Goal: Transaction & Acquisition: Purchase product/service

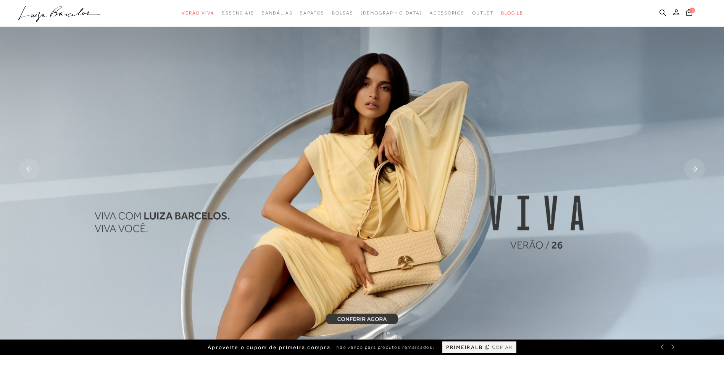
click at [665, 14] on icon at bounding box center [663, 12] width 7 height 7
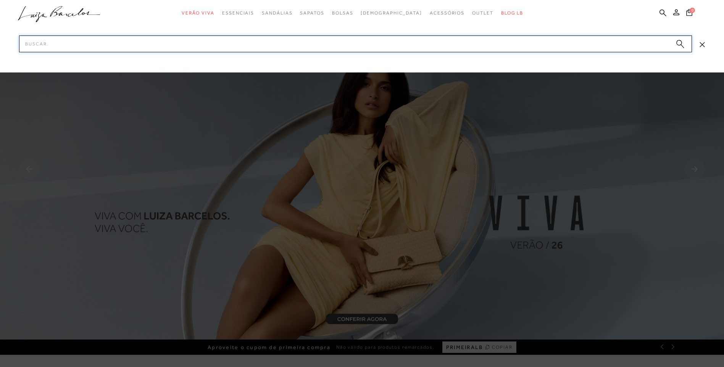
click at [546, 37] on input "Pesquisar" at bounding box center [355, 44] width 673 height 17
click at [690, 18] on button "0" at bounding box center [689, 13] width 11 height 10
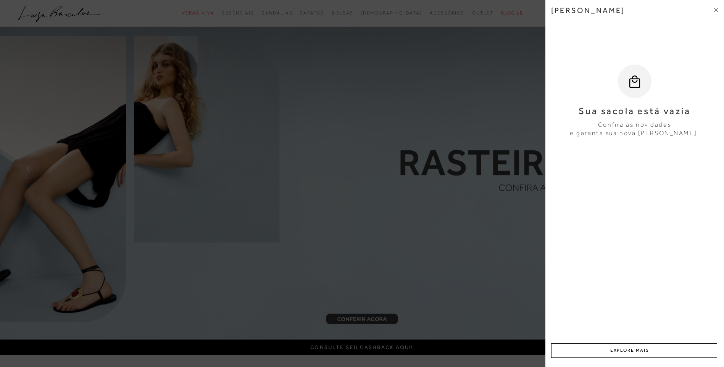
click at [716, 10] on icon at bounding box center [715, 11] width 2 height 2
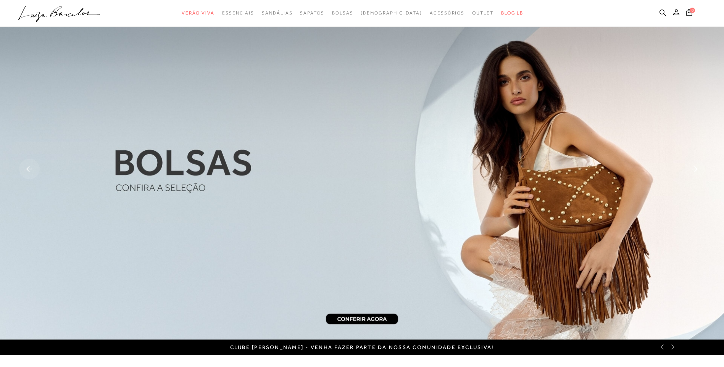
click at [661, 16] on icon at bounding box center [663, 12] width 7 height 7
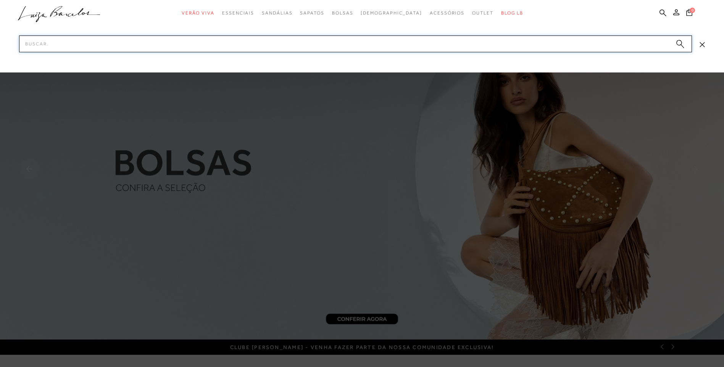
click at [339, 45] on input "Pesquisar" at bounding box center [355, 44] width 673 height 17
type input "mocassim"
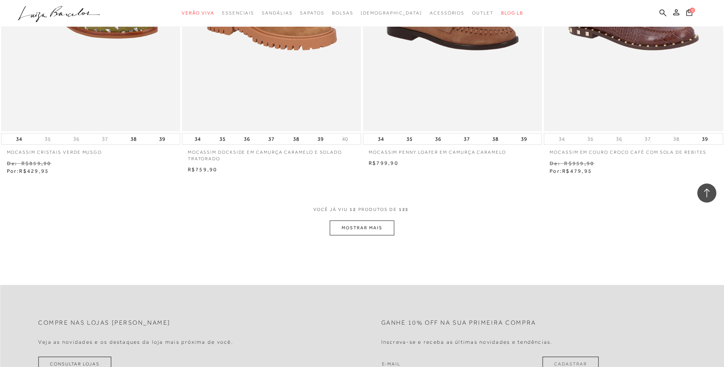
scroll to position [916, 0]
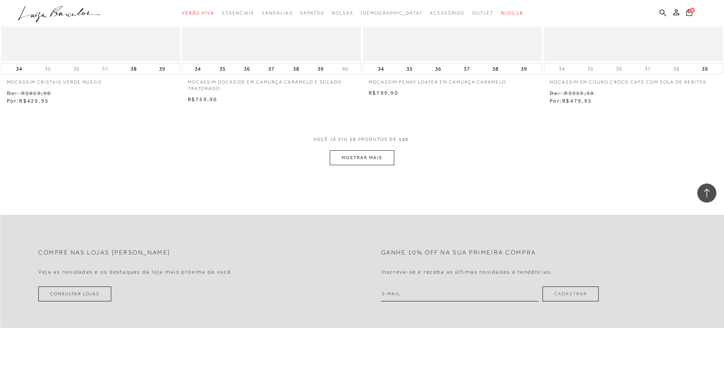
click at [352, 157] on button "MOSTRAR MAIS" at bounding box center [362, 157] width 64 height 15
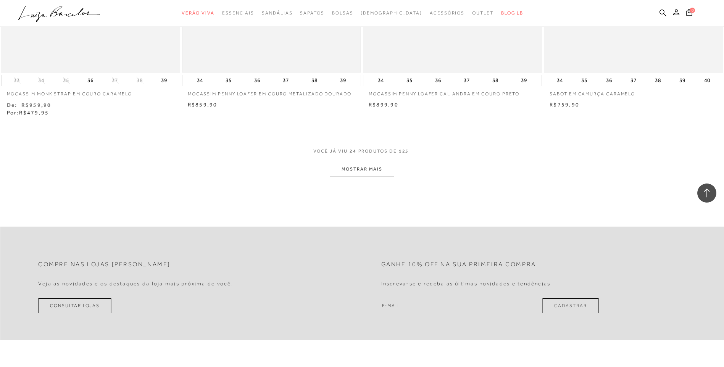
scroll to position [1871, 0]
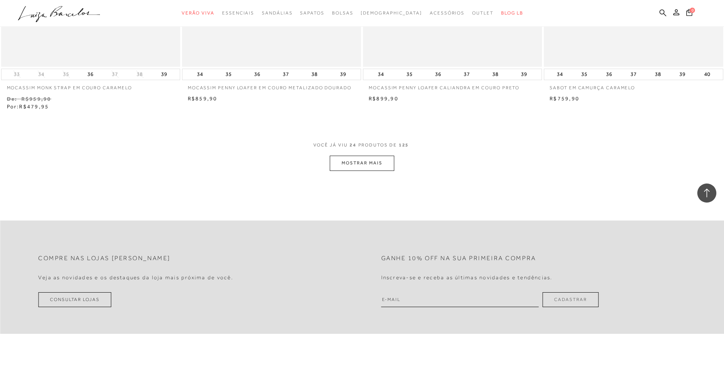
click at [383, 161] on button "MOSTRAR MAIS" at bounding box center [362, 163] width 64 height 15
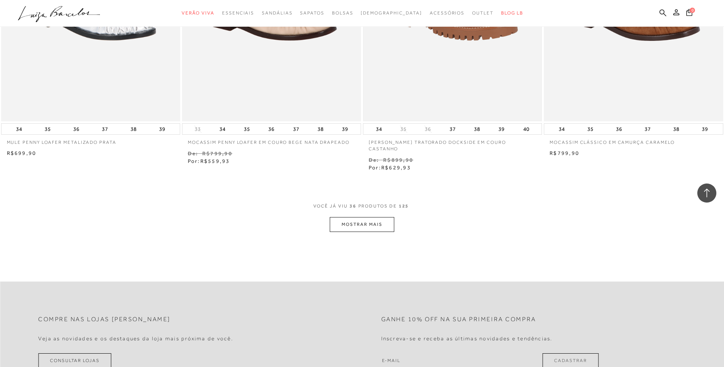
scroll to position [2864, 0]
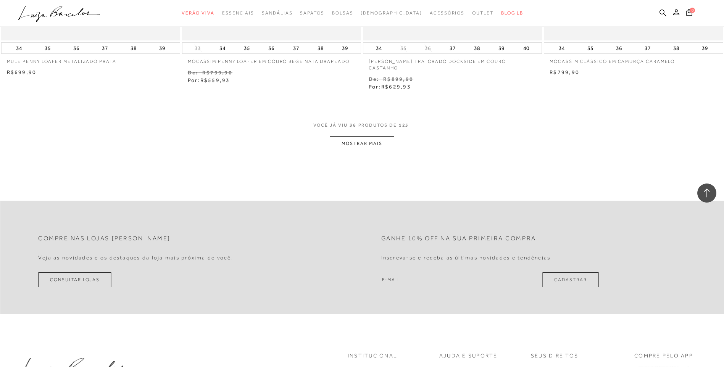
click at [343, 136] on button "MOSTRAR MAIS" at bounding box center [362, 143] width 64 height 15
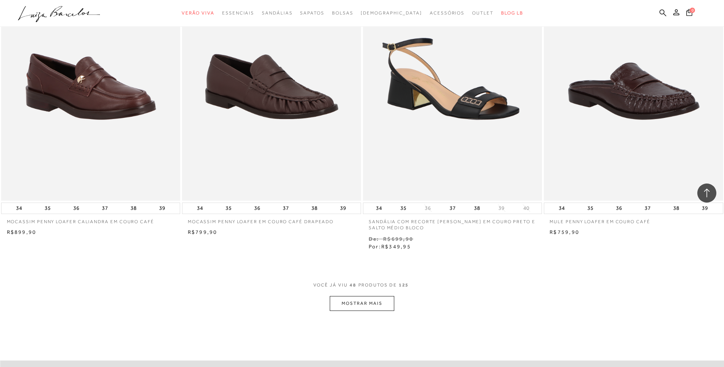
scroll to position [3704, 0]
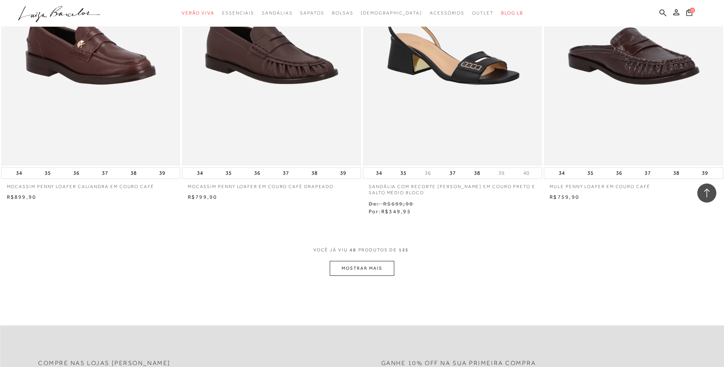
click at [344, 268] on button "MOSTRAR MAIS" at bounding box center [362, 268] width 64 height 15
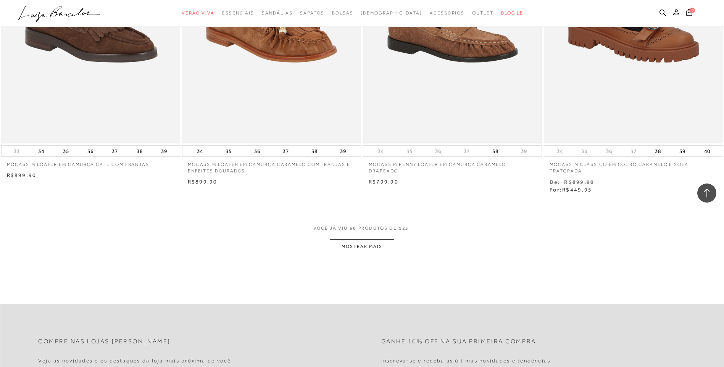
scroll to position [4696, 0]
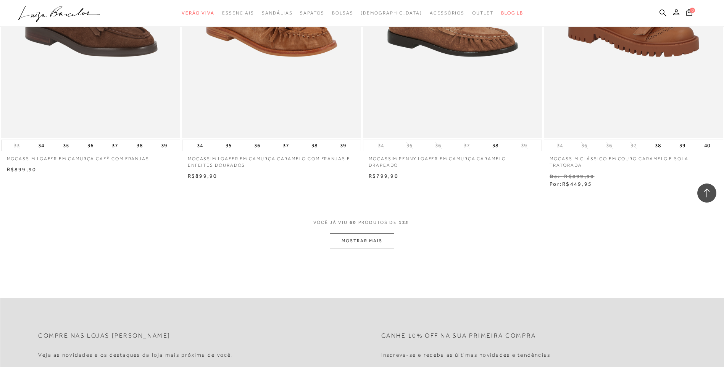
click at [373, 237] on button "MOSTRAR MAIS" at bounding box center [362, 241] width 64 height 15
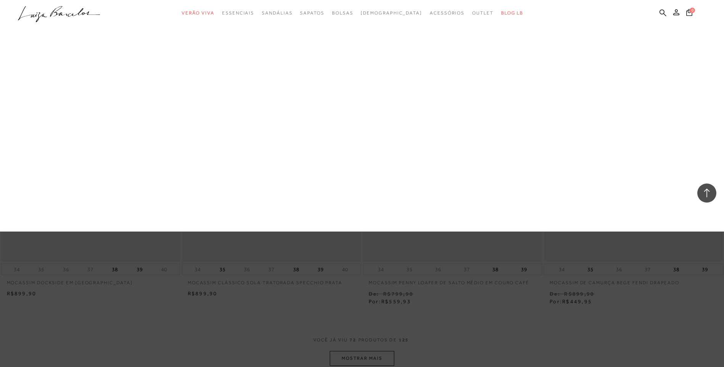
scroll to position [5651, 0]
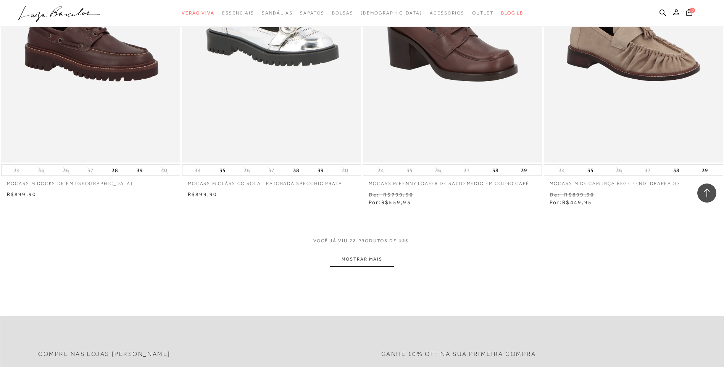
click at [365, 252] on button "MOSTRAR MAIS" at bounding box center [362, 259] width 64 height 15
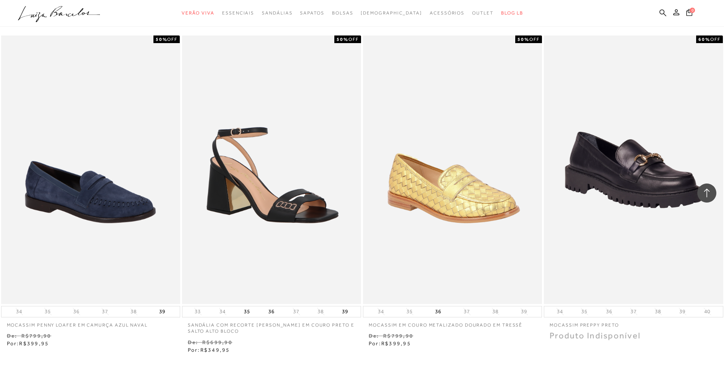
scroll to position [6529, 0]
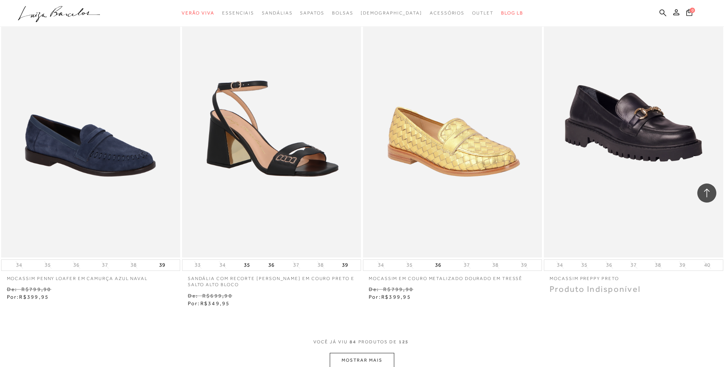
click at [373, 353] on button "MOSTRAR MAIS" at bounding box center [362, 360] width 64 height 15
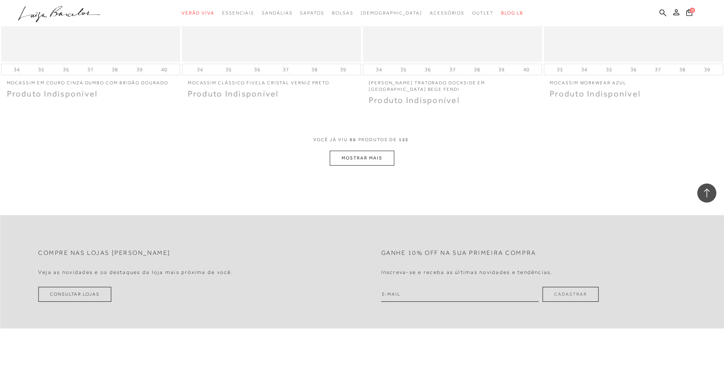
scroll to position [7568, 0]
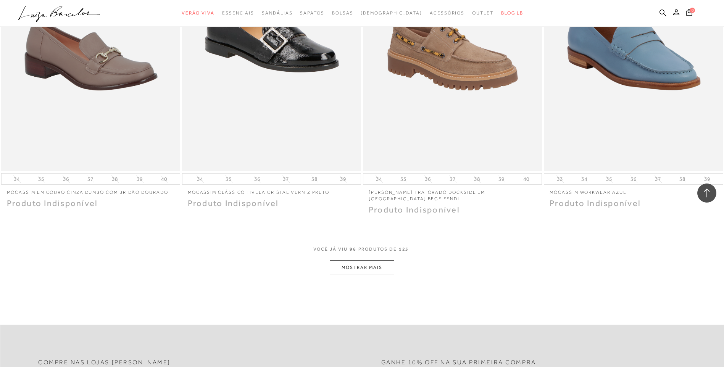
click at [345, 260] on button "MOSTRAR MAIS" at bounding box center [362, 267] width 64 height 15
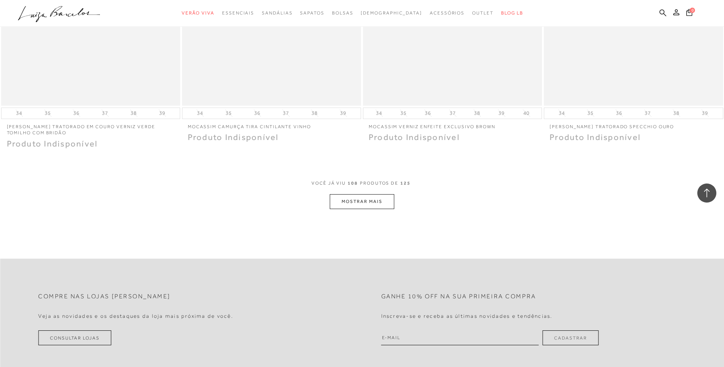
scroll to position [8599, 0]
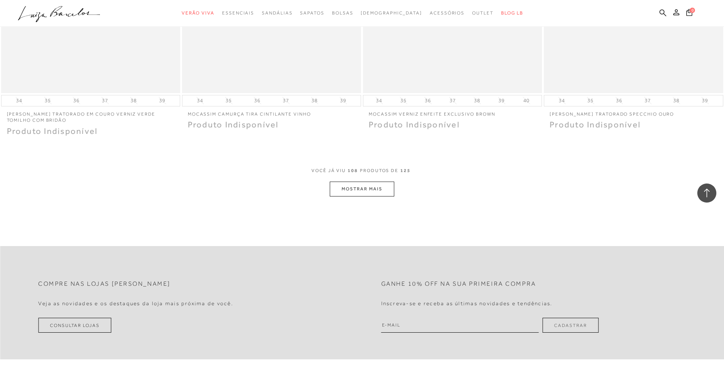
click at [380, 182] on button "MOSTRAR MAIS" at bounding box center [362, 189] width 64 height 15
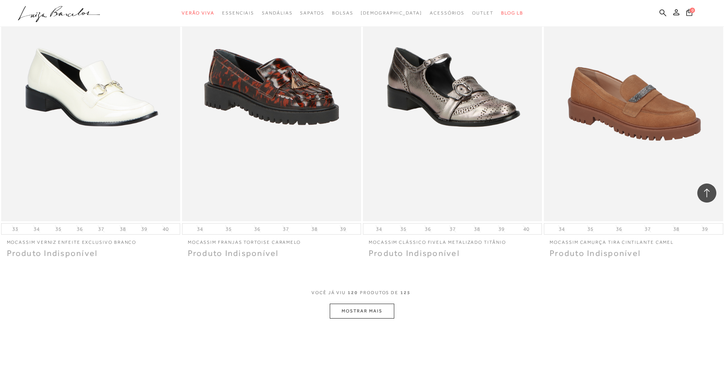
scroll to position [9554, 0]
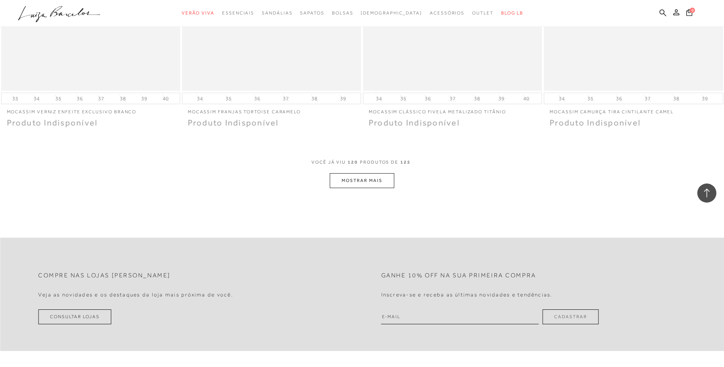
click at [361, 173] on button "MOSTRAR MAIS" at bounding box center [362, 180] width 64 height 15
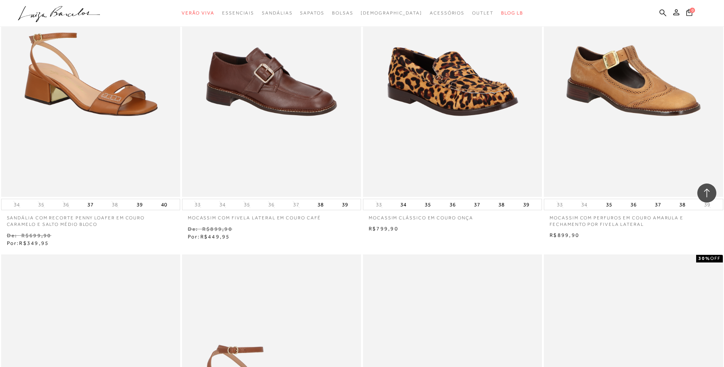
scroll to position [2062, 0]
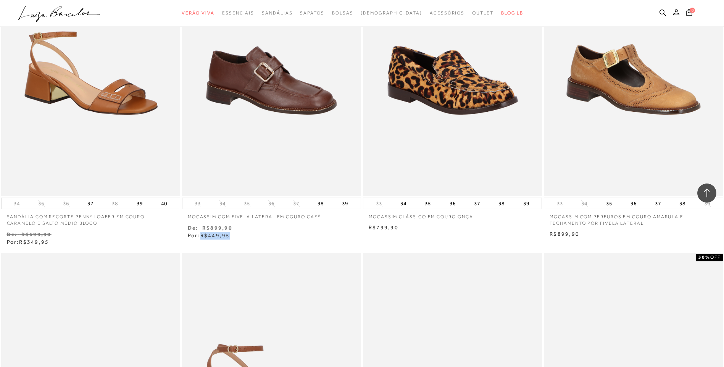
drag, startPoint x: 233, startPoint y: 236, endPoint x: 202, endPoint y: 237, distance: 31.3
click at [202, 237] on div "Venda De: R$899,90 Por: R$449,95" at bounding box center [271, 232] width 179 height 16
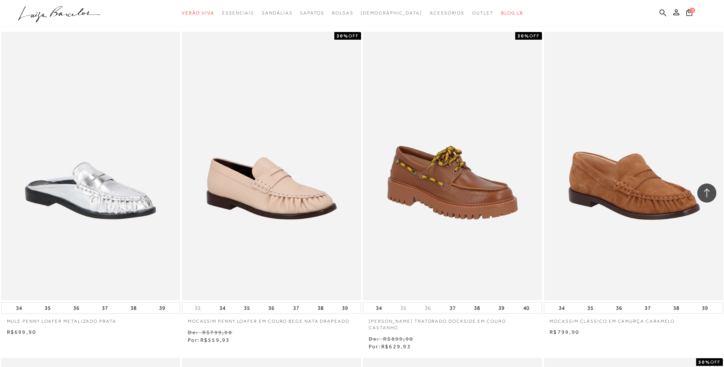
scroll to position [2635, 0]
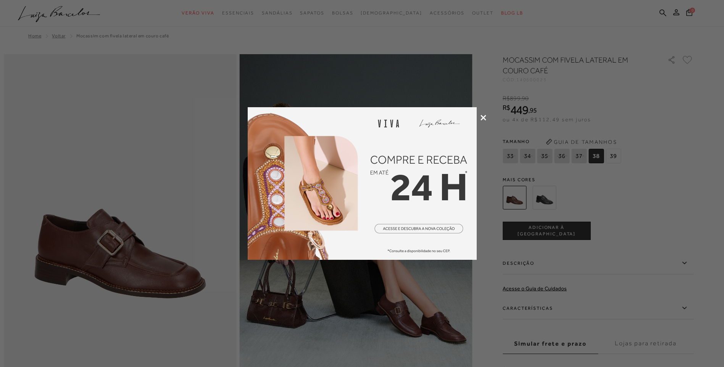
click at [486, 118] on icon at bounding box center [484, 118] width 6 height 6
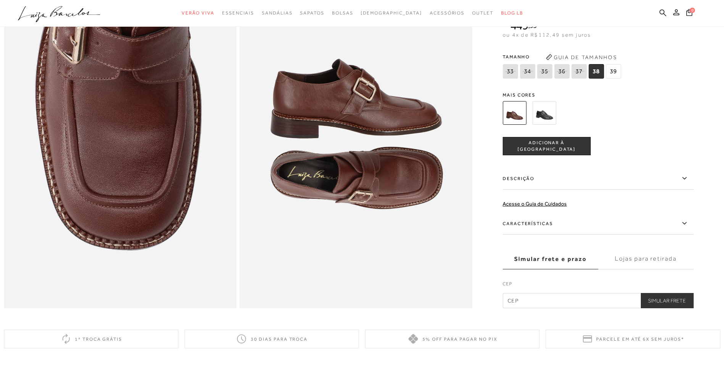
scroll to position [687, 0]
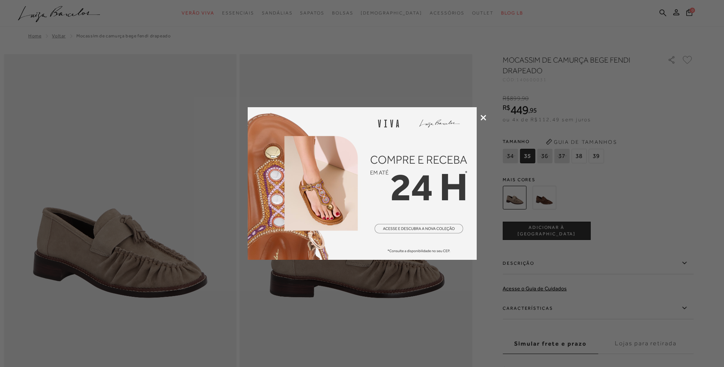
click at [478, 117] on div at bounding box center [362, 183] width 724 height 367
click at [481, 115] on icon at bounding box center [484, 118] width 6 height 6
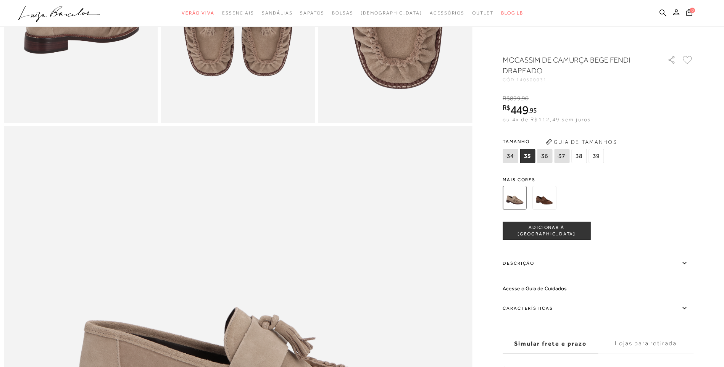
scroll to position [344, 0]
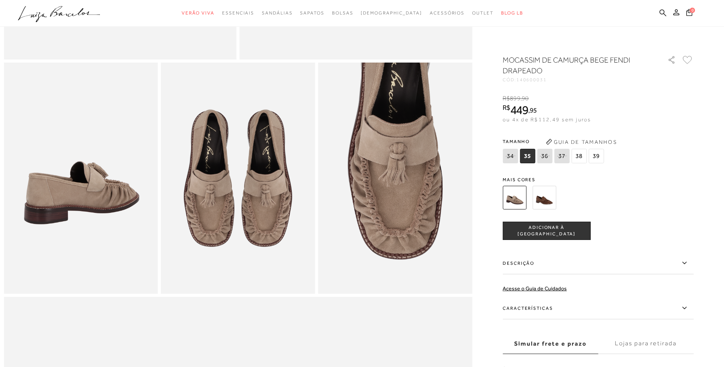
click at [546, 191] on img at bounding box center [545, 198] width 24 height 24
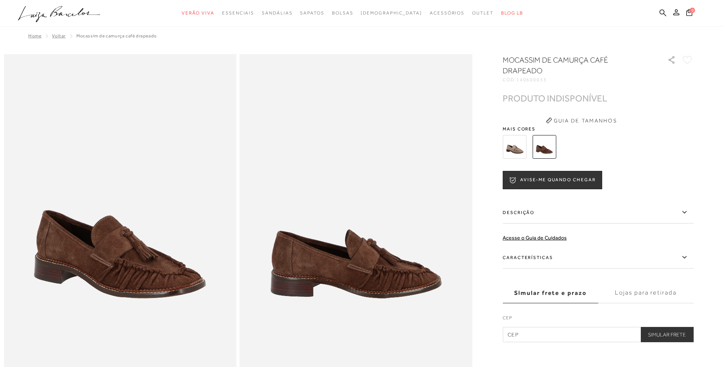
click at [512, 147] on img at bounding box center [515, 147] width 24 height 24
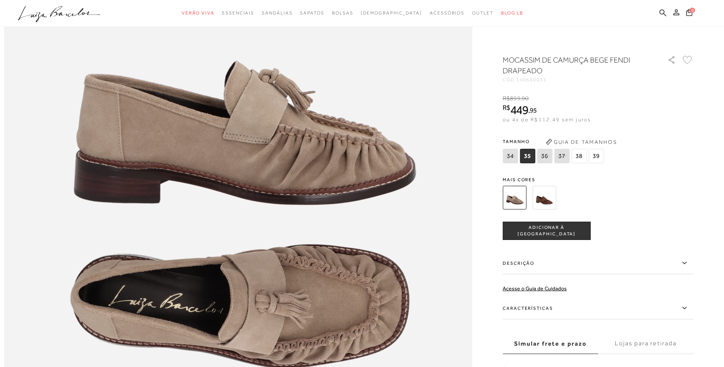
scroll to position [764, 0]
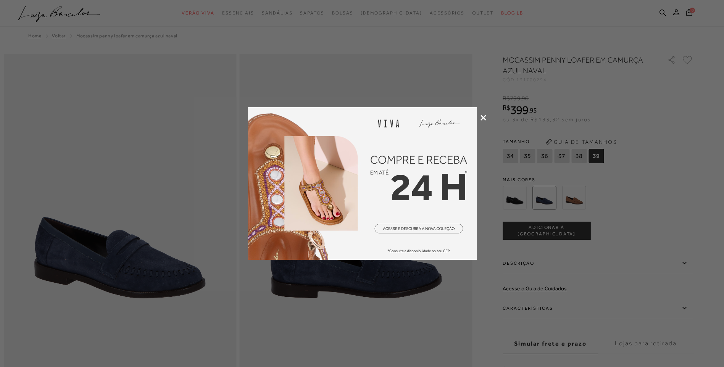
click at [485, 122] on div at bounding box center [362, 183] width 724 height 367
click at [483, 116] on icon at bounding box center [484, 118] width 6 height 6
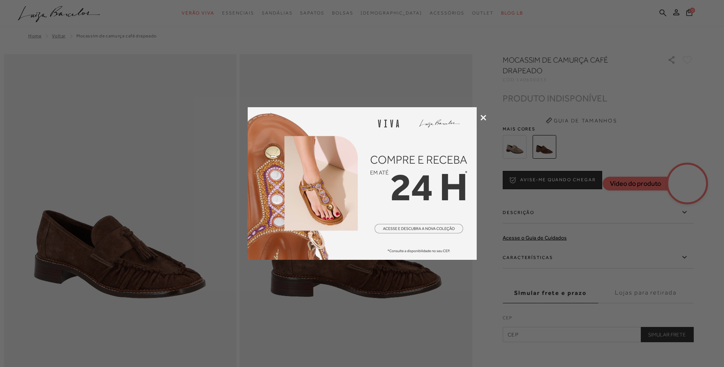
click at [483, 115] on icon at bounding box center [484, 118] width 6 height 6
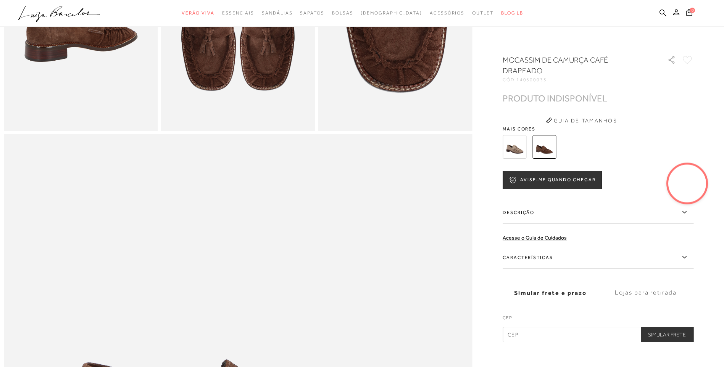
scroll to position [458, 0]
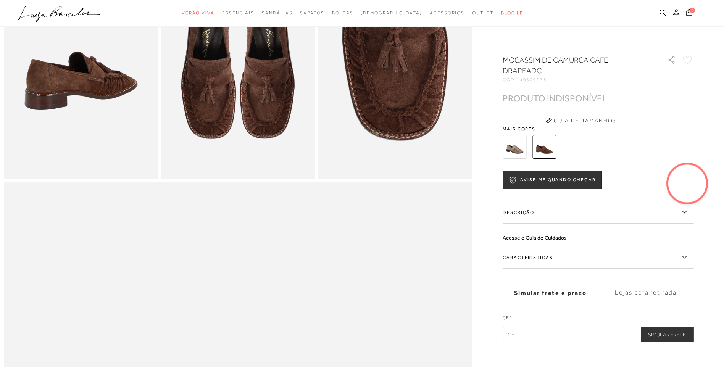
drag, startPoint x: 675, startPoint y: 94, endPoint x: 661, endPoint y: 104, distance: 17.0
click at [675, 94] on div "PRODUTO INDISPONÍVEL PRODUTO INDISPONÍVEL" at bounding box center [598, 98] width 191 height 8
click at [504, 147] on div at bounding box center [590, 147] width 178 height 28
click at [521, 148] on img at bounding box center [515, 147] width 24 height 24
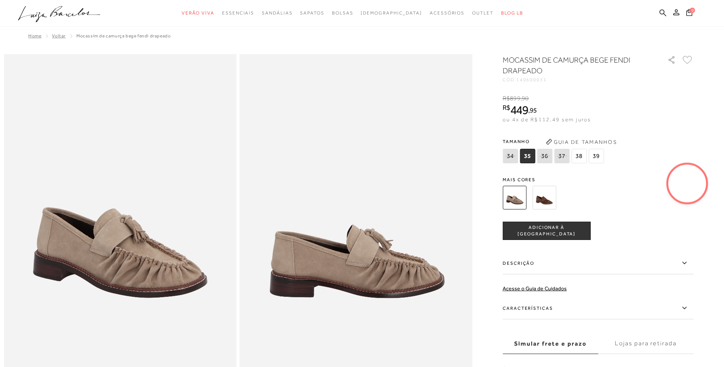
click at [694, 183] on video at bounding box center [688, 184] width 36 height 36
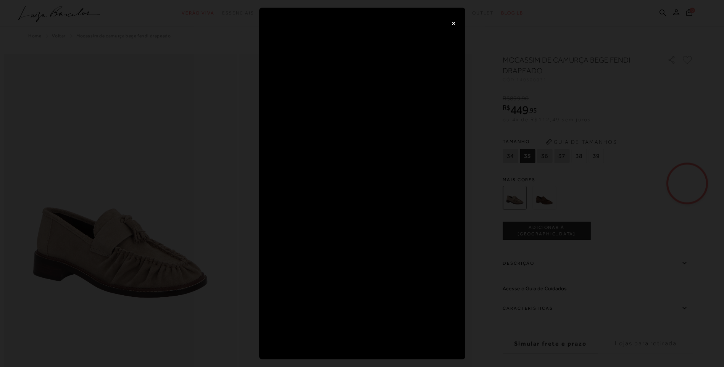
click at [678, 106] on div "×" at bounding box center [362, 183] width 724 height 367
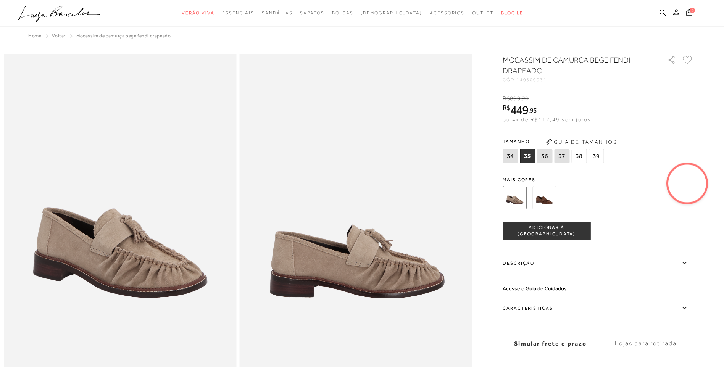
click at [693, 182] on video at bounding box center [688, 184] width 36 height 36
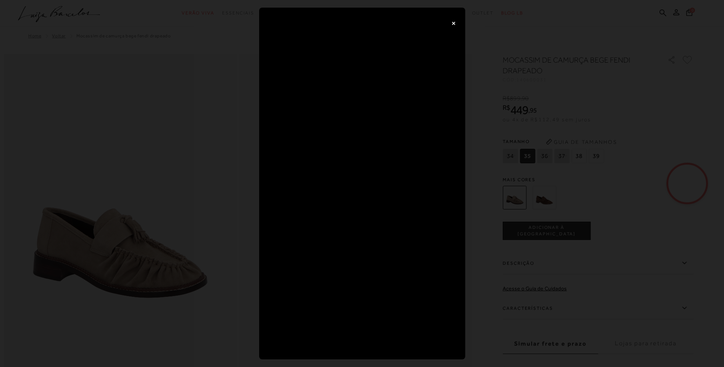
click at [622, 100] on div "×" at bounding box center [362, 183] width 724 height 367
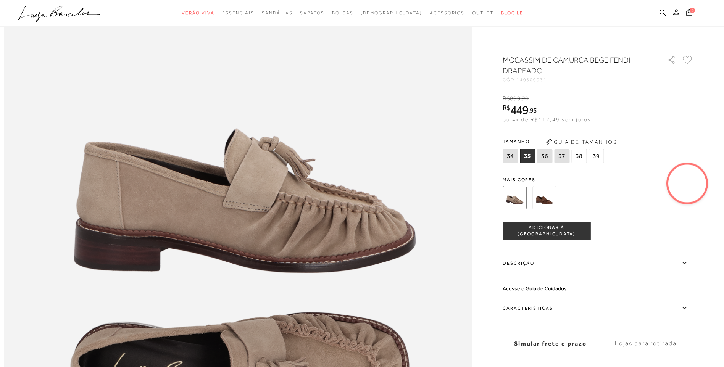
scroll to position [687, 0]
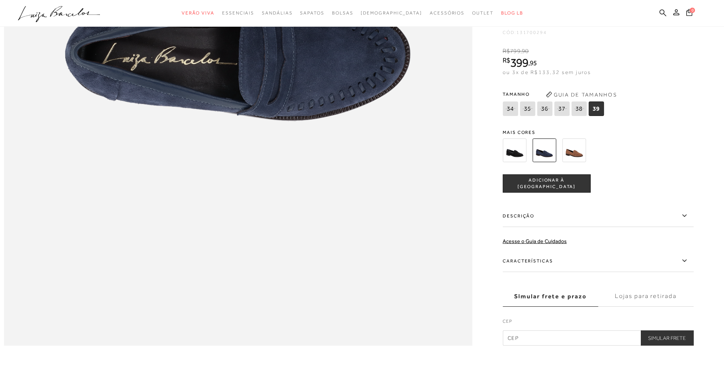
scroll to position [878, 0]
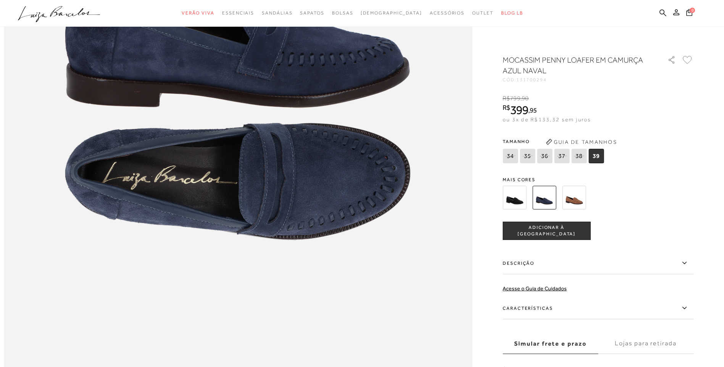
click at [585, 207] on img at bounding box center [574, 198] width 24 height 24
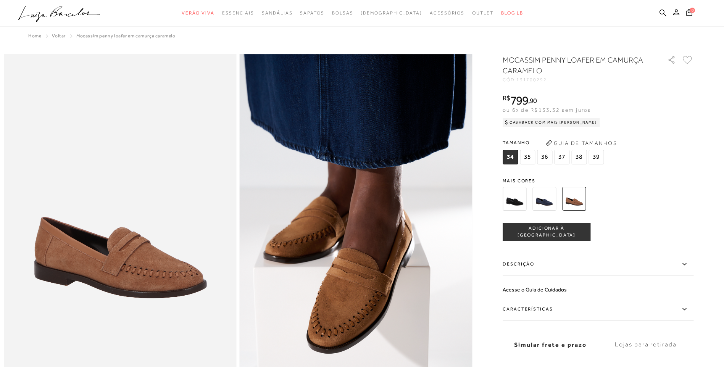
click at [553, 200] on img at bounding box center [545, 199] width 24 height 24
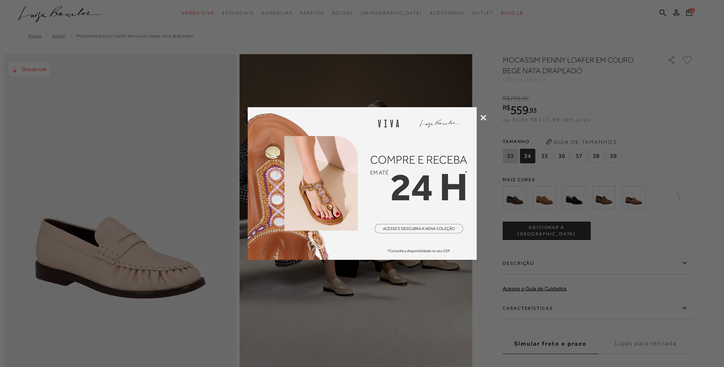
click at [485, 116] on icon at bounding box center [484, 118] width 6 height 6
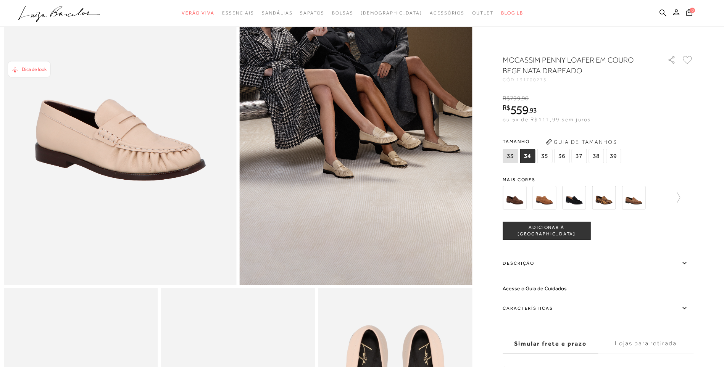
scroll to position [115, 0]
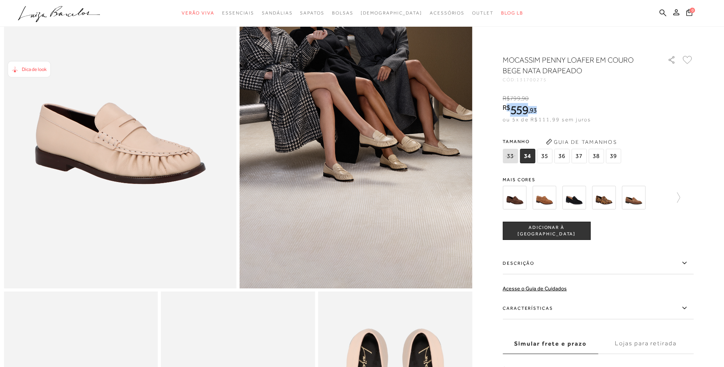
drag, startPoint x: 545, startPoint y: 114, endPoint x: 509, endPoint y: 108, distance: 35.9
click at [509, 108] on div "R$ 559 , 93" at bounding box center [547, 110] width 88 height 12
drag, startPoint x: 509, startPoint y: 108, endPoint x: 592, endPoint y: 96, distance: 83.8
click at [591, 96] on div "R$ 799 , 90" at bounding box center [547, 98] width 88 height 8
drag, startPoint x: 513, startPoint y: 118, endPoint x: 606, endPoint y: 120, distance: 92.8
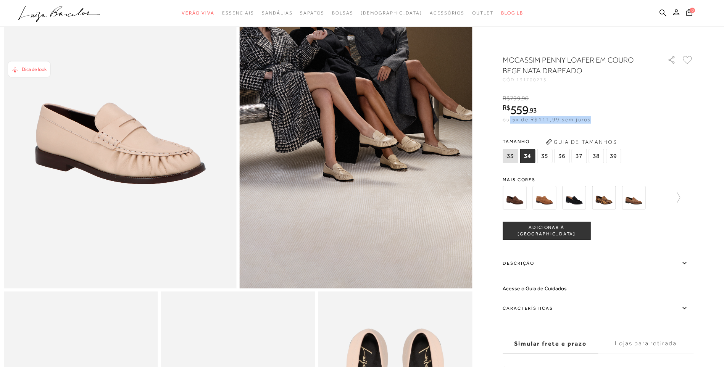
click at [606, 120] on div "R$ 799 , 90 R$ 559 , 93 ou 5x de R$111,99 sem juros De R$ 799,90 Por: R$ 559,93" at bounding box center [598, 108] width 191 height 29
drag, startPoint x: 606, startPoint y: 120, endPoint x: 661, endPoint y: 125, distance: 55.7
click at [661, 125] on div "MOCASSIM PENNY LOAFER EM COURO BEGE NATA DRAPEADO CÓD: 131700275 × É necessário…" at bounding box center [598, 224] width 191 height 339
click at [614, 157] on span "39" at bounding box center [613, 156] width 15 height 15
click at [561, 228] on span "ADICIONAR À [GEOGRAPHIC_DATA]" at bounding box center [546, 231] width 87 height 13
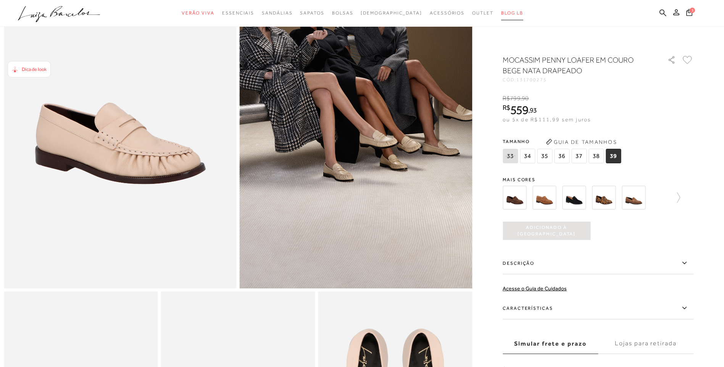
scroll to position [0, 0]
drag, startPoint x: 514, startPoint y: 111, endPoint x: 525, endPoint y: 112, distance: 11.8
click at [525, 112] on span "559" at bounding box center [519, 110] width 18 height 14
drag, startPoint x: 525, startPoint y: 112, endPoint x: 591, endPoint y: 99, distance: 66.6
click at [596, 115] on div "R$ 799 , 90 R$ 559 , 93 ou 5x de R$111,99 sem juros De R$ 799,90 Por: R$ 559,93" at bounding box center [598, 108] width 191 height 29
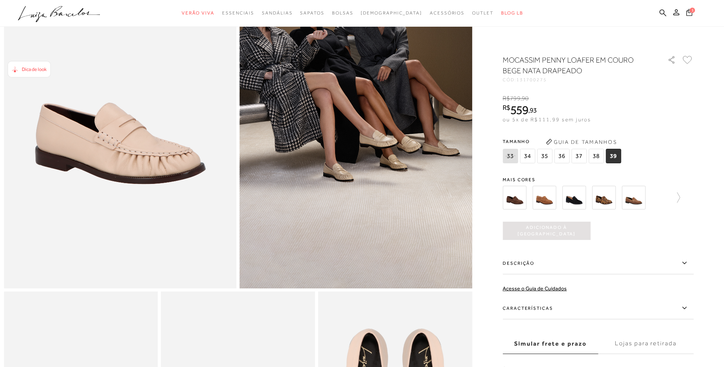
click at [689, 11] on icon at bounding box center [689, 12] width 7 height 8
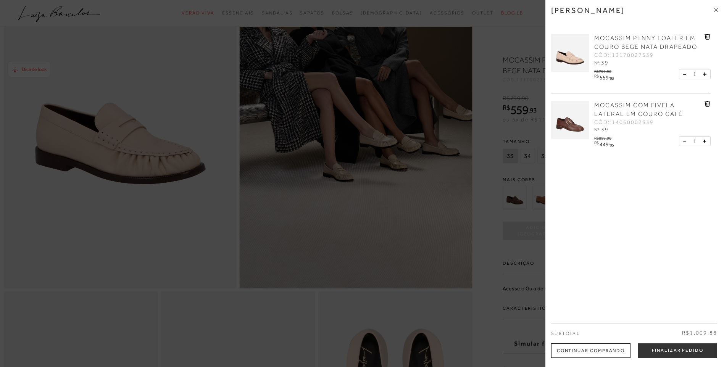
drag, startPoint x: 675, startPoint y: 349, endPoint x: 675, endPoint y: 344, distance: 5.3
click at [675, 349] on button "Finalizar Pedido" at bounding box center [677, 351] width 79 height 15
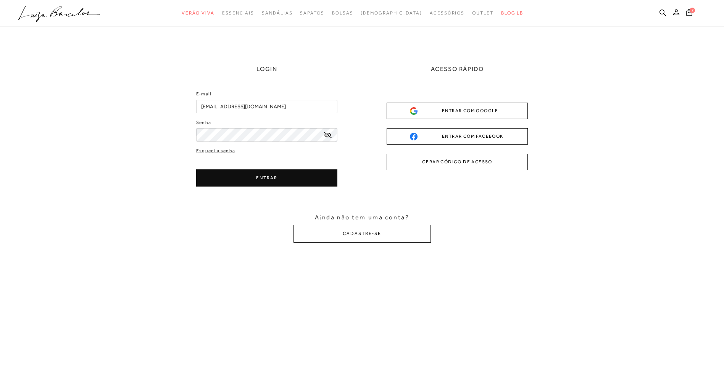
click at [448, 108] on div "ENTRAR COM GOOGLE" at bounding box center [457, 111] width 95 height 8
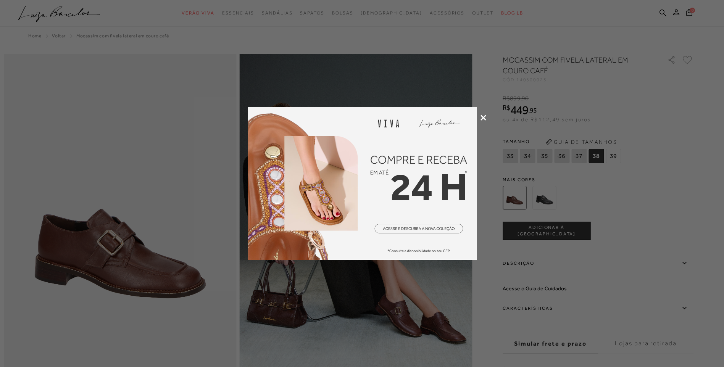
click at [485, 116] on icon at bounding box center [484, 118] width 6 height 6
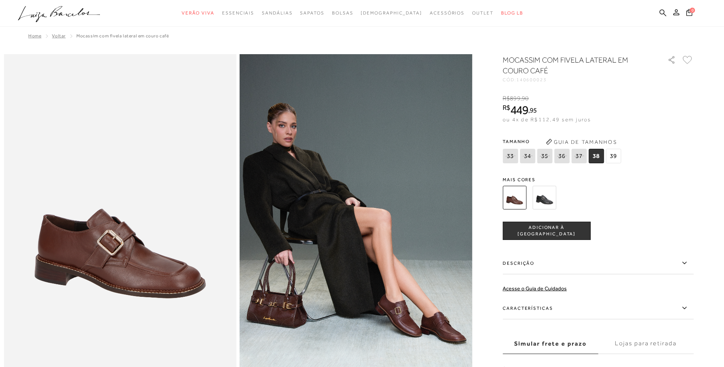
click at [618, 155] on span "39" at bounding box center [613, 156] width 15 height 15
click at [557, 229] on span "ADICIONAR À [GEOGRAPHIC_DATA]" at bounding box center [546, 231] width 87 height 13
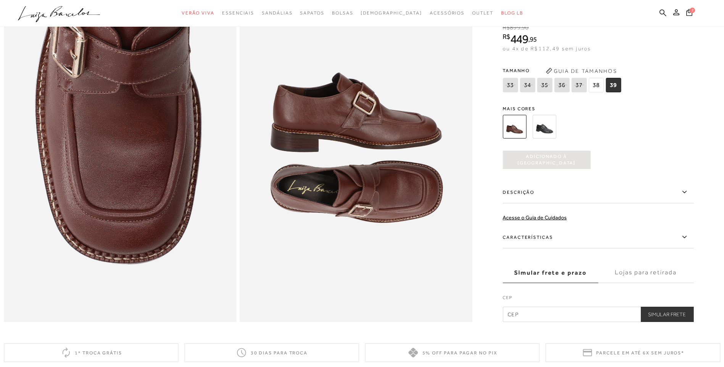
scroll to position [687, 0]
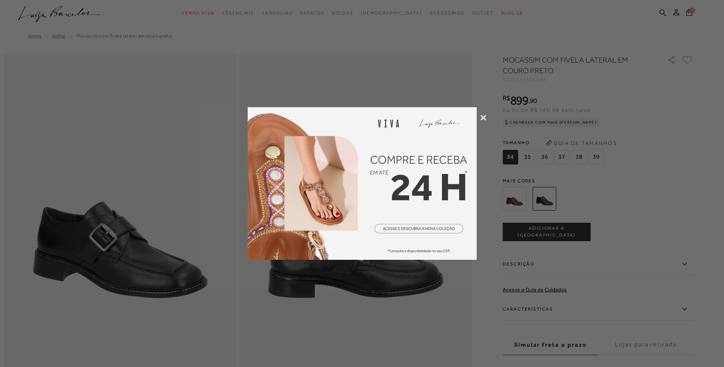
click at [481, 118] on icon at bounding box center [484, 118] width 6 height 6
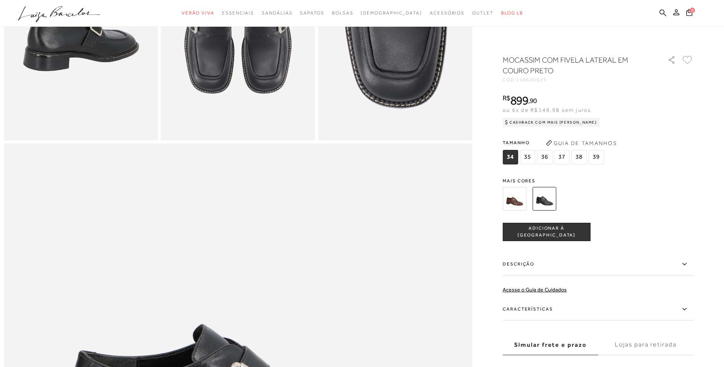
scroll to position [535, 0]
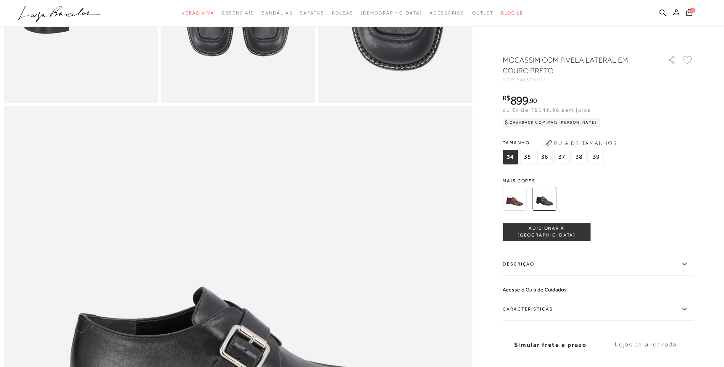
click at [528, 264] on label "Descrição" at bounding box center [598, 265] width 191 height 22
click at [0, 0] on input "Descrição" at bounding box center [0, 0] width 0 height 0
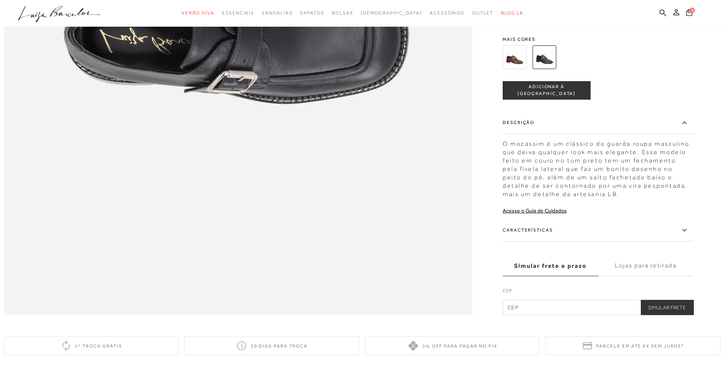
scroll to position [1031, 0]
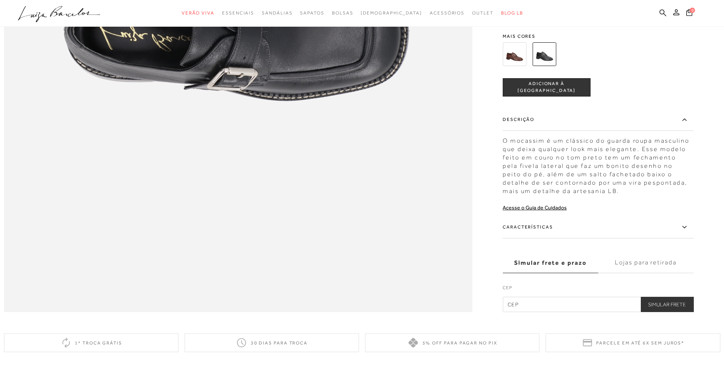
click at [514, 66] on img at bounding box center [515, 54] width 24 height 24
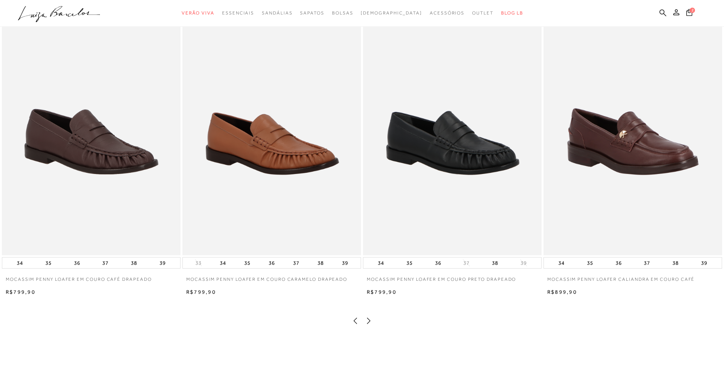
scroll to position [1222, 0]
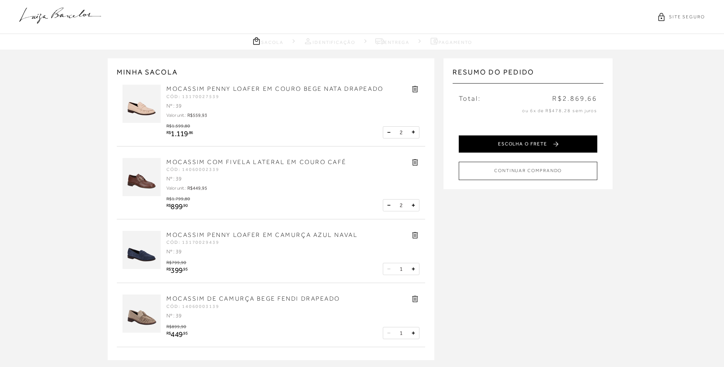
click at [507, 145] on button "ESCOLHA O FRETE" at bounding box center [528, 144] width 139 height 17
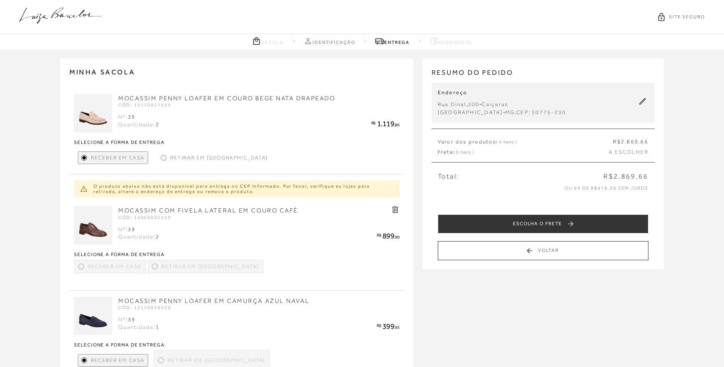
click at [163, 160] on div at bounding box center [164, 158] width 6 height 6
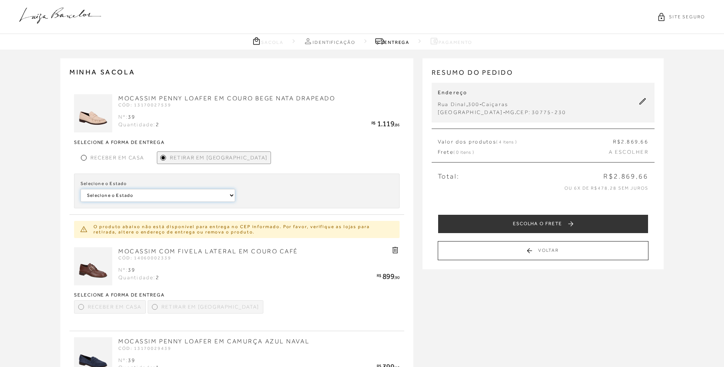
click at [154, 197] on select "Selecione o Estado São Paulo Paraná" at bounding box center [158, 195] width 155 height 13
click at [143, 194] on select "Selecione o Estado São Paulo Paraná" at bounding box center [158, 195] width 155 height 13
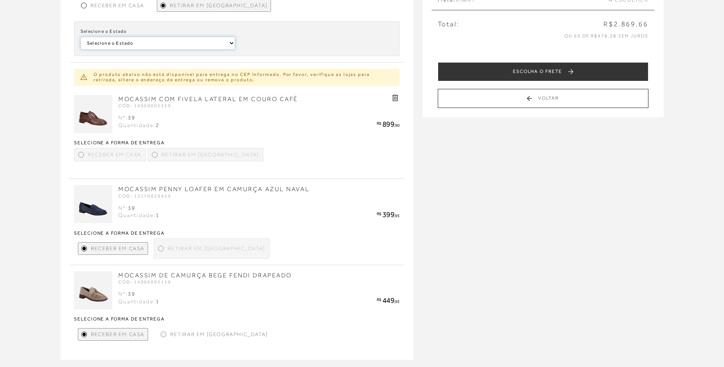
scroll to position [153, 0]
click at [80, 154] on div at bounding box center [80, 154] width 3 height 3
click at [158, 152] on div "Retirar em Loja" at bounding box center [206, 154] width 116 height 13
click at [153, 154] on div at bounding box center [154, 154] width 3 height 3
click at [322, 80] on p "O produto abaixo não está disponível para entrega no CEP informado. Por favor, …" at bounding box center [244, 76] width 300 height 11
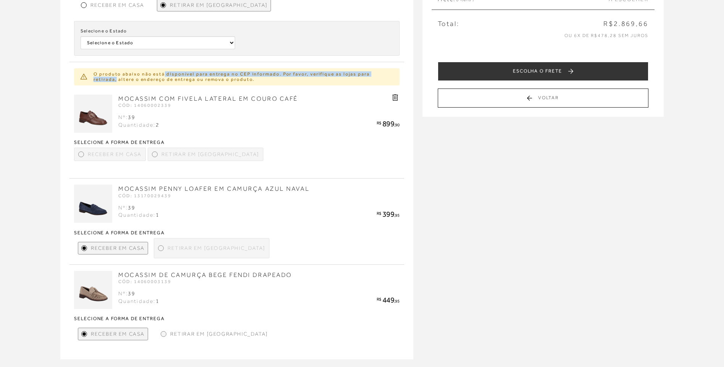
drag, startPoint x: 175, startPoint y: 73, endPoint x: 415, endPoint y: 72, distance: 239.4
click at [415, 72] on div "MINHA SACOLA MOCASSIM PENNY LOAFER EM COURO BEGE NATA DRAPEADO CÓD: 13170027539…" at bounding box center [241, 133] width 362 height 472
drag, startPoint x: 415, startPoint y: 72, endPoint x: 237, endPoint y: 82, distance: 177.8
click at [237, 82] on p "O produto abaixo não está disponível para entrega no CEP informado. Por favor, …" at bounding box center [244, 76] width 300 height 11
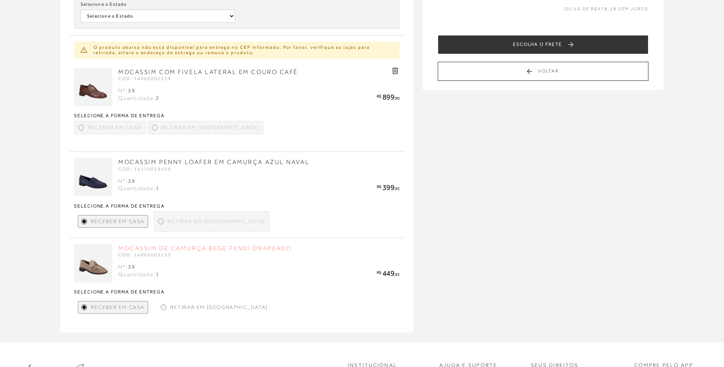
scroll to position [229, 0]
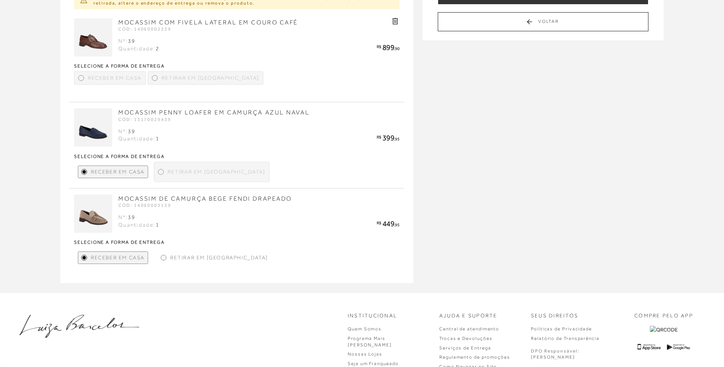
click at [162, 174] on div at bounding box center [161, 172] width 6 height 6
click at [159, 172] on div at bounding box center [160, 171] width 3 height 3
click at [161, 172] on div at bounding box center [160, 171] width 3 height 3
click at [166, 258] on div "Retirar em Loja" at bounding box center [214, 258] width 113 height 13
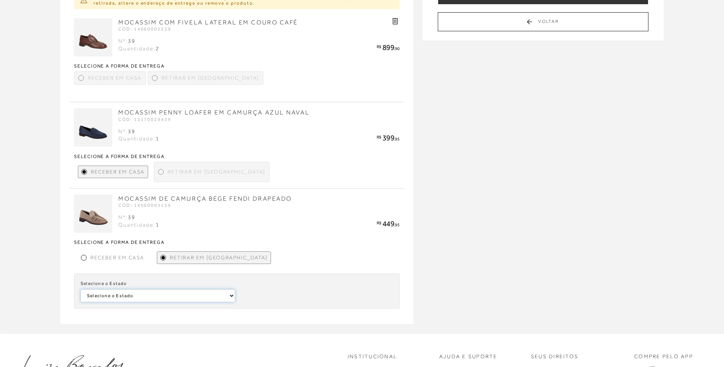
select select
click at [253, 298] on select "Selecione a Loja LUIZA BARCELOS BELVEDERE - BELO HORIZONTE (MG)" at bounding box center [315, 295] width 155 height 13
select select
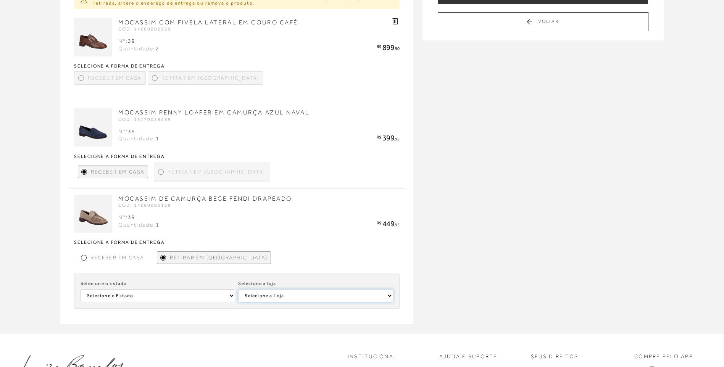
click at [238, 289] on select "Selecione a Loja LUIZA BARCELOS BELVEDERE - BELO HORIZONTE (MG)" at bounding box center [315, 295] width 155 height 13
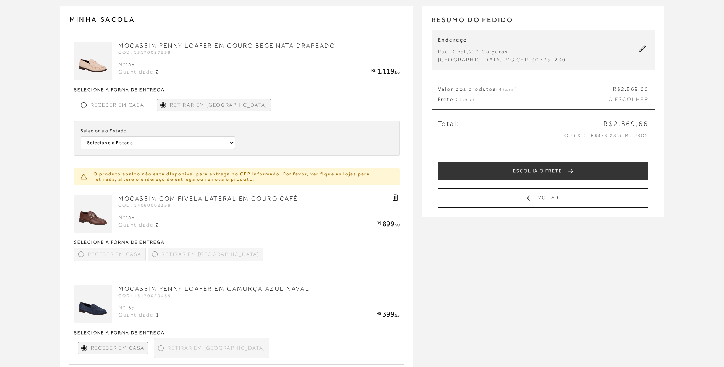
scroll to position [0, 0]
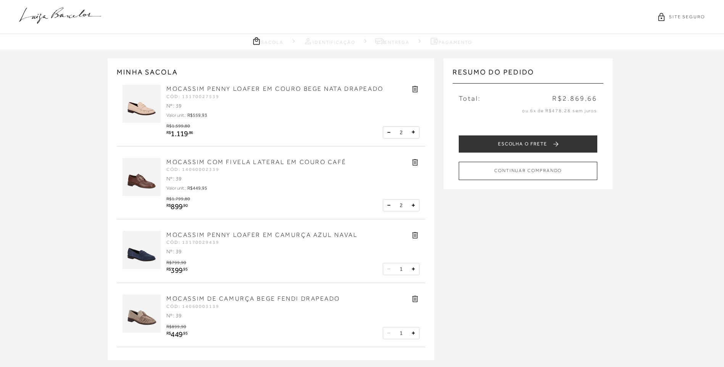
click at [388, 132] on icon at bounding box center [389, 132] width 3 height 1
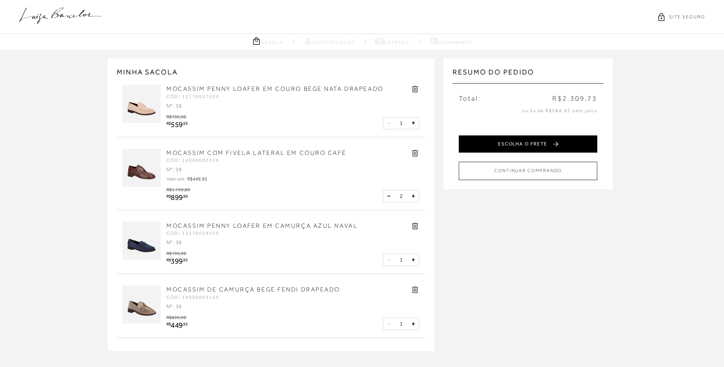
click at [558, 141] on button "ESCOLHA O FRETE" at bounding box center [528, 144] width 139 height 17
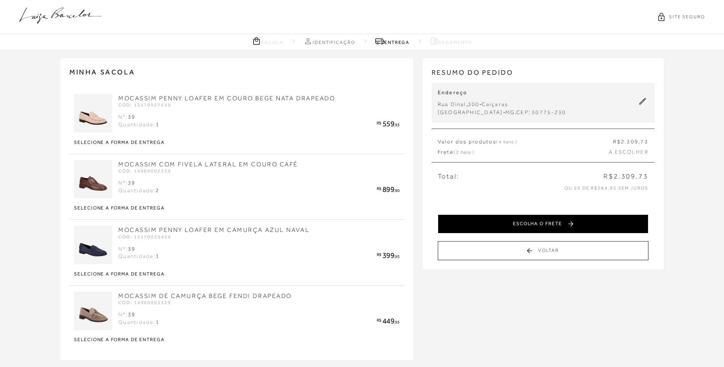
click at [514, 220] on button "ESCOLHA O FRETE" at bounding box center [543, 224] width 211 height 19
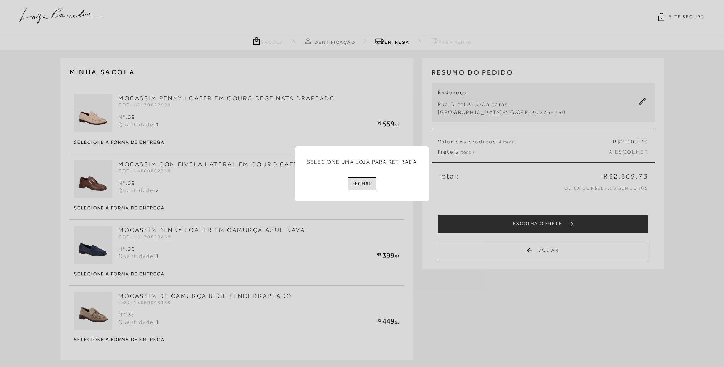
click at [364, 185] on button "Fechar" at bounding box center [362, 184] width 28 height 13
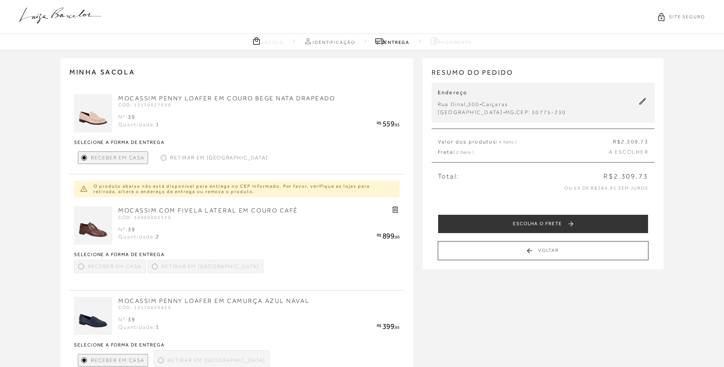
click at [164, 154] on div "Retirar em Loja" at bounding box center [214, 158] width 113 height 13
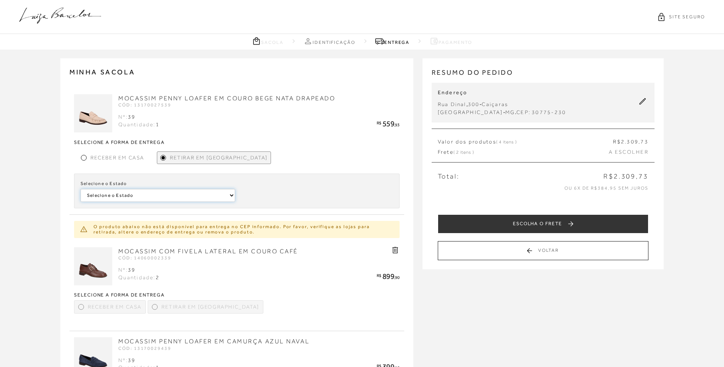
click at [151, 195] on select "Selecione o Estado Santa Catarina Minas Gerais São Paulo Pará Rio de Janeiro Ba…" at bounding box center [158, 195] width 155 height 13
select select
click at [81, 189] on select "Selecione o Estado Santa Catarina Minas Gerais São Paulo Pará Rio de Janeiro Ba…" at bounding box center [158, 195] width 155 height 13
click at [255, 186] on label "Selecione a loja" at bounding box center [257, 183] width 38 height 7
click at [255, 189] on select "Selecione a Loja LUIZA BARCELOS UBERLÂNDIA LUIZA BARCELOS BELVEDERE - BELO HORI…" at bounding box center [315, 195] width 155 height 13
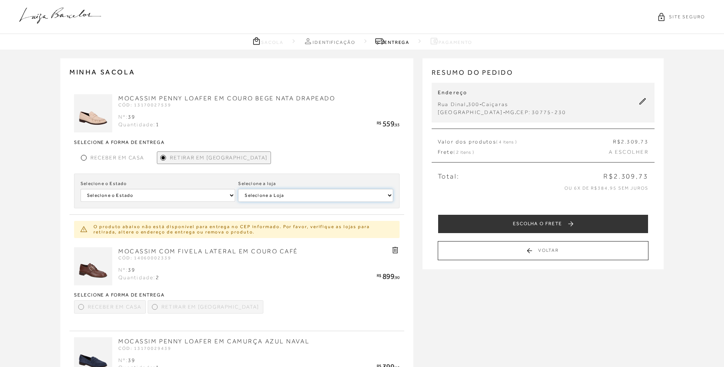
click at [255, 195] on select "Selecione a Loja LUIZA BARCELOS UBERLÂNDIA LUIZA BARCELOS BELVEDERE - BELO HORI…" at bounding box center [315, 195] width 155 height 13
select select
click at [238, 189] on select "Selecione a Loja LUIZA BARCELOS UBERLÂNDIA LUIZA BARCELOS BELVEDERE - BELO HORI…" at bounding box center [315, 195] width 155 height 13
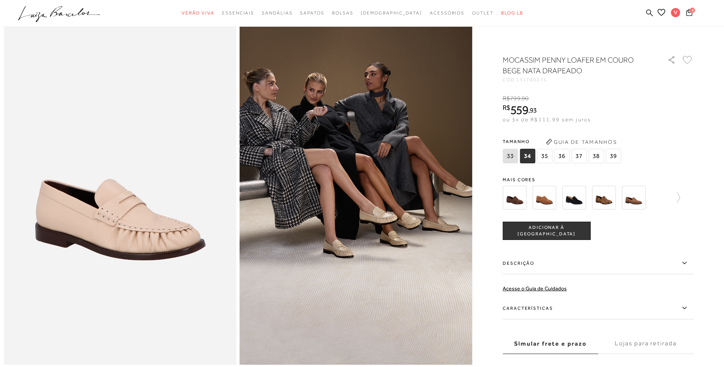
click at [581, 198] on img at bounding box center [574, 198] width 24 height 24
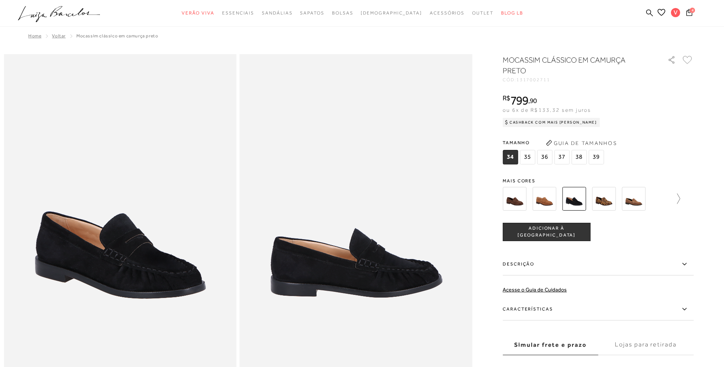
click at [677, 197] on icon at bounding box center [675, 199] width 11 height 11
click at [525, 204] on img at bounding box center [528, 199] width 24 height 24
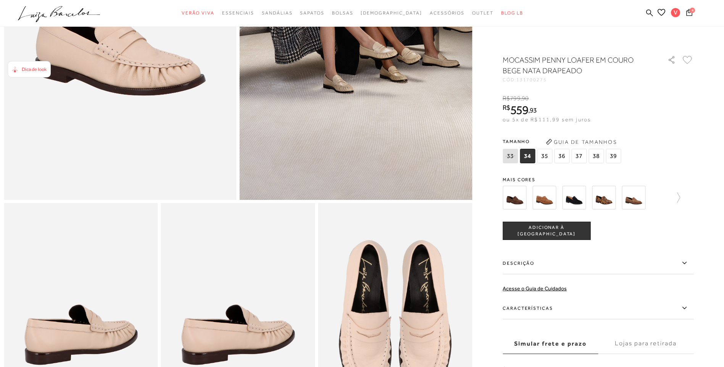
scroll to position [115, 0]
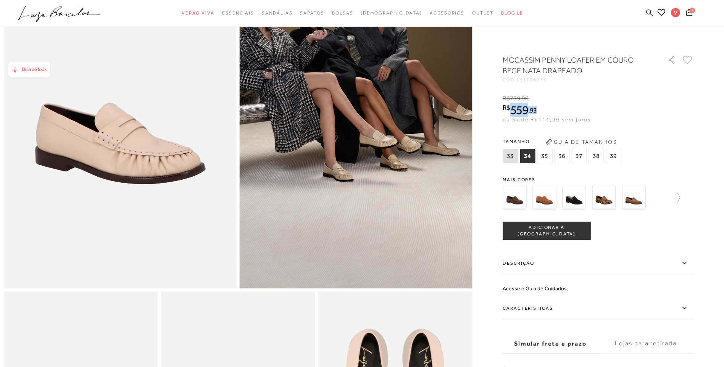
drag, startPoint x: 548, startPoint y: 110, endPoint x: 511, endPoint y: 112, distance: 37.1
click at [511, 112] on div "R$ 559 , 93" at bounding box center [547, 110] width 88 height 12
click at [645, 117] on div "R$ 799 , 90 R$ 559 , 93 ou 5x de R$111,99 sem juros De R$799,90 Por: R$559,93" at bounding box center [598, 108] width 191 height 29
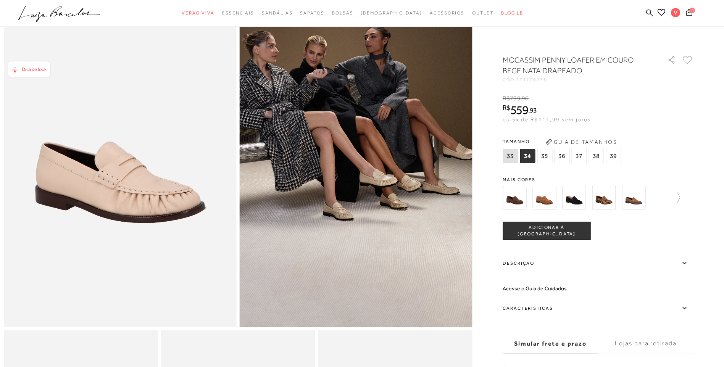
scroll to position [76, 0]
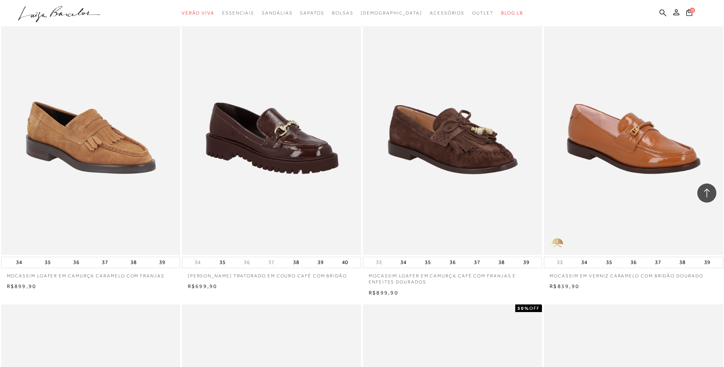
scroll to position [3398, 0]
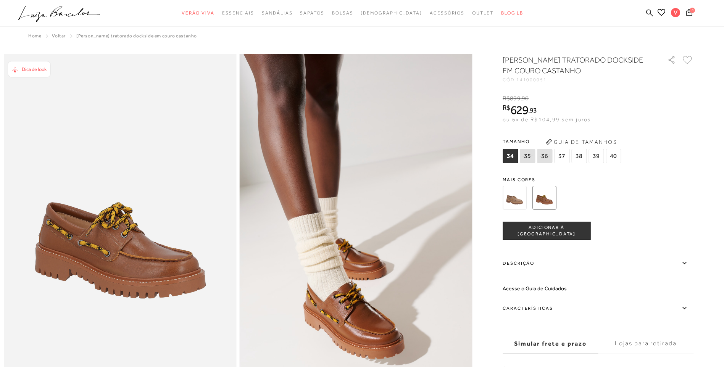
click at [522, 195] on img at bounding box center [515, 198] width 24 height 24
